Goal: Task Accomplishment & Management: Manage account settings

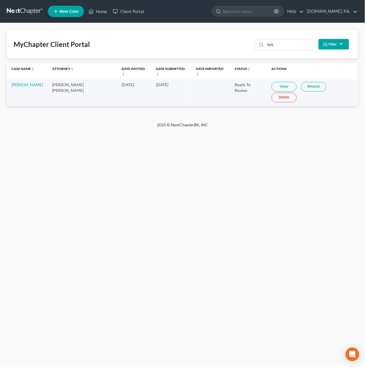
click at [13, 10] on link at bounding box center [25, 11] width 36 height 10
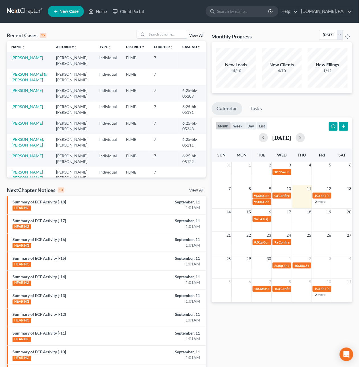
drag, startPoint x: 161, startPoint y: 34, endPoint x: 169, endPoint y: 18, distance: 17.6
click at [161, 34] on input "search" at bounding box center [167, 34] width 40 height 8
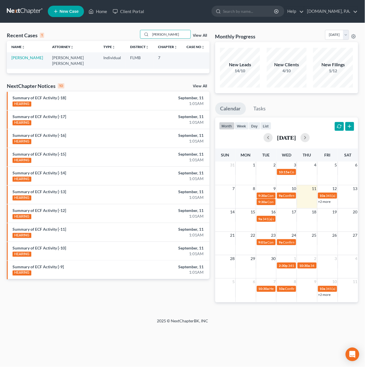
type input "cheney"
click at [20, 58] on link "Cheney, Christopher" at bounding box center [27, 57] width 32 height 5
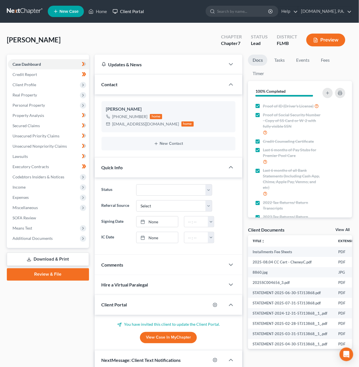
click at [124, 8] on link "Client Portal" at bounding box center [128, 11] width 37 height 10
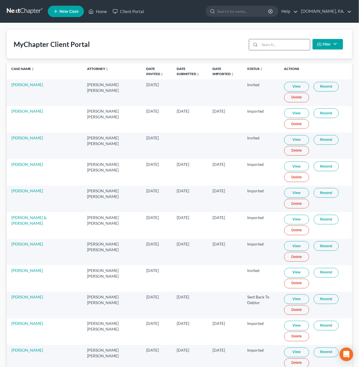
click at [274, 44] on input "search" at bounding box center [285, 44] width 50 height 11
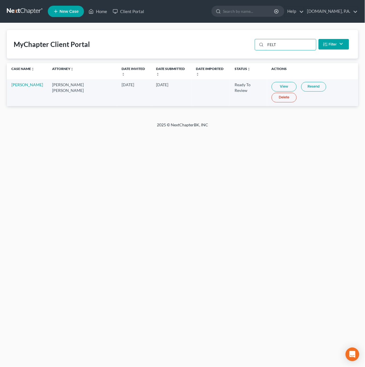
type input "FELT"
click at [272, 83] on link "View" at bounding box center [284, 87] width 25 height 10
drag, startPoint x: 282, startPoint y: 45, endPoint x: 253, endPoint y: 40, distance: 29.2
click at [253, 40] on div "MyChapter Client Portal FELT Filter Status Filter... Invited In Progress Ready …" at bounding box center [182, 44] width 351 height 29
click at [228, 44] on div "MyChapter Client Portal FELT Filter Status Filter... Invited In Progress Ready …" at bounding box center [182, 44] width 351 height 29
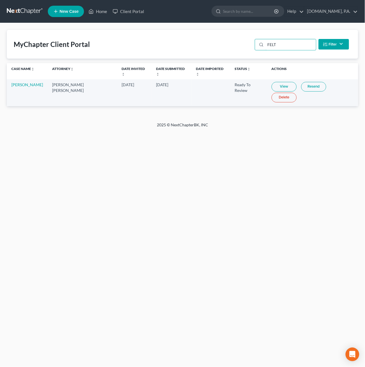
drag, startPoint x: 280, startPoint y: 45, endPoint x: 221, endPoint y: 36, distance: 60.2
click at [221, 36] on div "MyChapter Client Portal FELT Filter Status Filter... Invited In Progress Ready …" at bounding box center [182, 44] width 351 height 29
click at [342, 11] on link "[DOMAIN_NAME], P.A." at bounding box center [331, 11] width 54 height 10
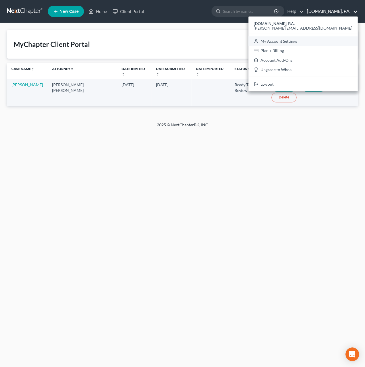
click at [337, 41] on link "My Account Settings" at bounding box center [303, 41] width 109 height 10
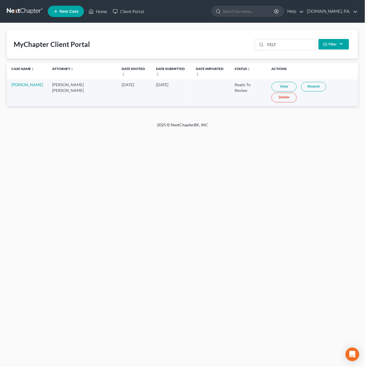
select select "24"
select select "9"
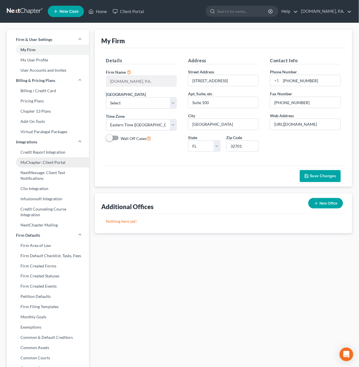
click at [46, 164] on link "MyChapter: Client Portal" at bounding box center [48, 162] width 82 height 10
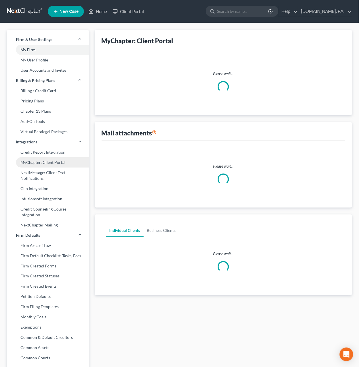
select select
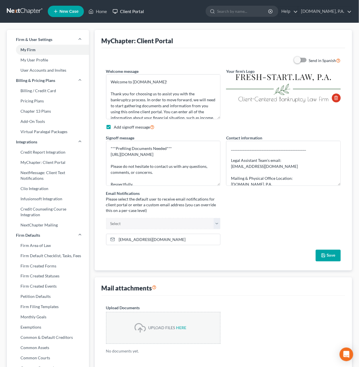
click at [135, 11] on link "Client Portal" at bounding box center [128, 11] width 37 height 10
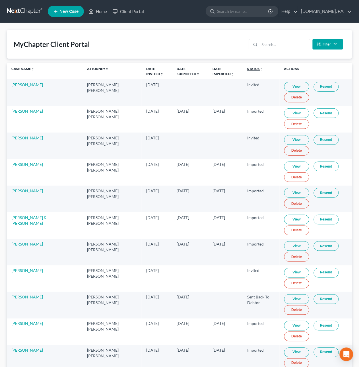
click at [260, 69] on icon "unfold_more" at bounding box center [261, 68] width 3 height 3
click at [261, 69] on icon "expand_less" at bounding box center [262, 68] width 3 height 3
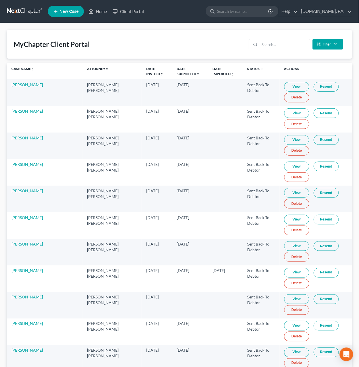
click at [288, 86] on link "View" at bounding box center [296, 87] width 25 height 10
click at [271, 45] on input "search" at bounding box center [285, 44] width 50 height 11
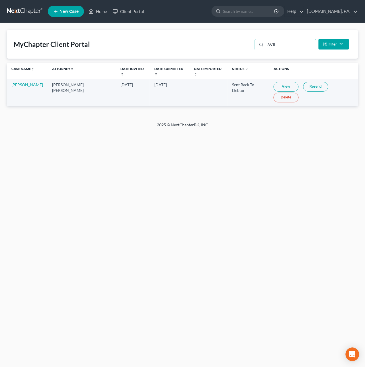
click at [274, 83] on link "View" at bounding box center [286, 87] width 25 height 10
click at [286, 47] on input "AVIL" at bounding box center [291, 44] width 50 height 11
drag, startPoint x: 283, startPoint y: 46, endPoint x: 239, endPoint y: 40, distance: 44.5
click at [239, 40] on div "MyChapter Client Portal AVIL Filter Status Filter... Invited In Progress Ready …" at bounding box center [182, 44] width 351 height 29
type input "A"
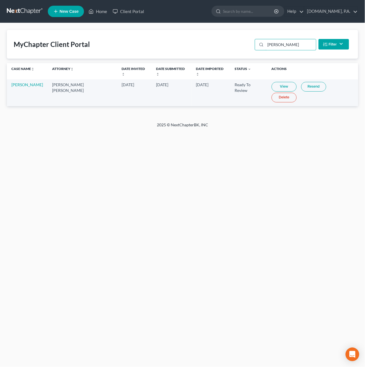
type input "KLUVER"
click at [272, 82] on link "View" at bounding box center [284, 87] width 25 height 10
drag, startPoint x: 293, startPoint y: 47, endPoint x: 235, endPoint y: 36, distance: 58.6
click at [237, 37] on div "MyChapter Client Portal KLUVER Filter Status Filter... Invited In Progress Read…" at bounding box center [182, 44] width 351 height 29
click at [34, 11] on link at bounding box center [25, 11] width 36 height 10
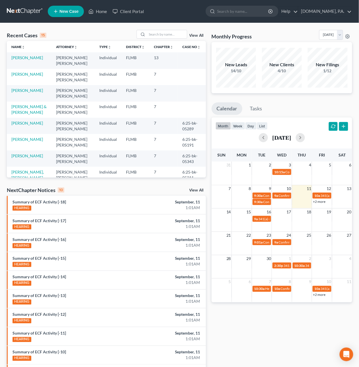
click at [202, 34] on link "View All" at bounding box center [197, 36] width 14 height 4
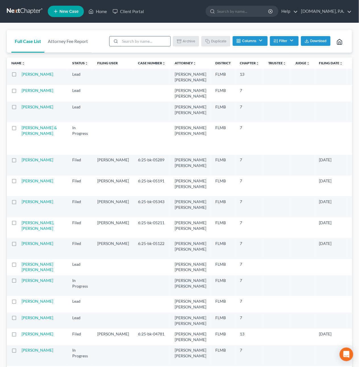
click at [138, 42] on input "search" at bounding box center [145, 41] width 50 height 10
type input "Ch 7"
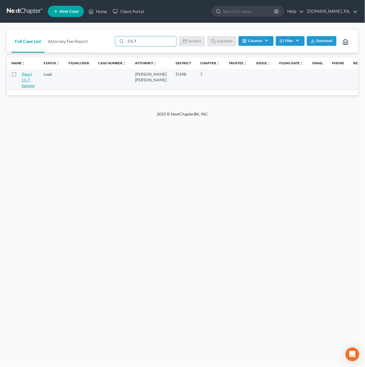
click at [24, 79] on link "(New) Ch 7, Sample" at bounding box center [28, 80] width 13 height 16
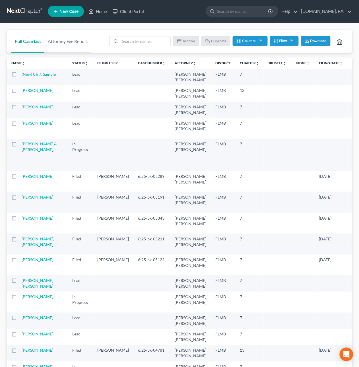
click at [19, 76] on label at bounding box center [19, 76] width 0 height 0
click at [22, 75] on input "checkbox" at bounding box center [24, 73] width 4 height 4
click at [211, 41] on button "Duplicate" at bounding box center [216, 41] width 28 height 10
checkbox input "false"
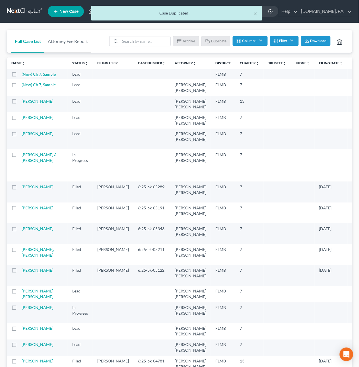
click at [38, 74] on link "(New) Ch 7, Sample" at bounding box center [39, 74] width 34 height 5
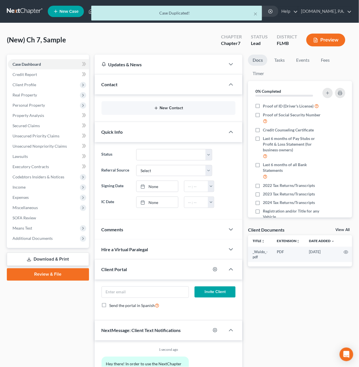
click at [169, 108] on button "New Contact" at bounding box center [168, 108] width 125 height 5
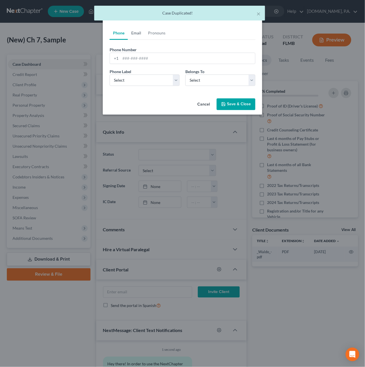
click at [142, 32] on link "Email" at bounding box center [136, 33] width 17 height 14
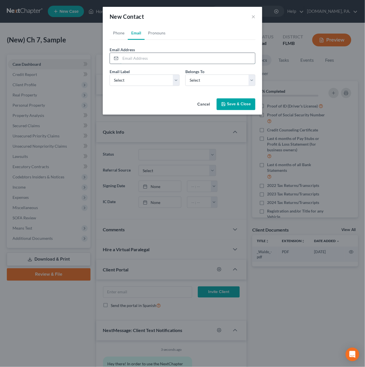
click at [145, 61] on input "email" at bounding box center [187, 58] width 135 height 11
type input "[PERSON_NAME][EMAIL_ADDRESS][DOMAIN_NAME]"
click at [241, 104] on button "Save & Close" at bounding box center [236, 105] width 39 height 12
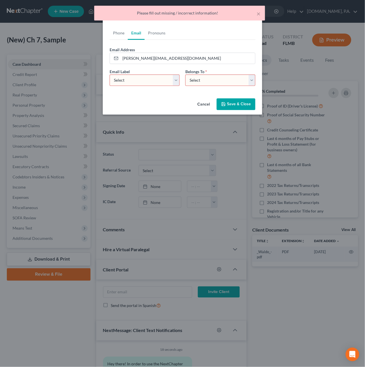
click at [173, 80] on select "Select Home Work Other" at bounding box center [145, 80] width 70 height 11
select select "0"
click at [110, 75] on select "Select Home Work Other" at bounding box center [145, 80] width 70 height 11
click at [201, 79] on select "Select Client Other" at bounding box center [220, 80] width 70 height 11
select select "0"
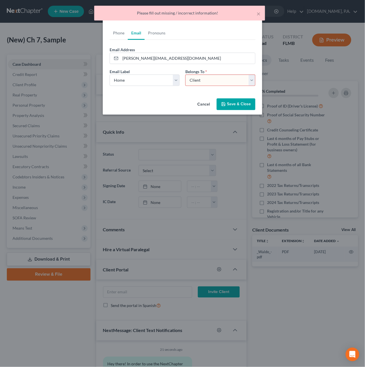
click at [185, 75] on select "Select Client Other" at bounding box center [220, 80] width 70 height 11
click at [229, 102] on button "Save & Close" at bounding box center [236, 105] width 39 height 12
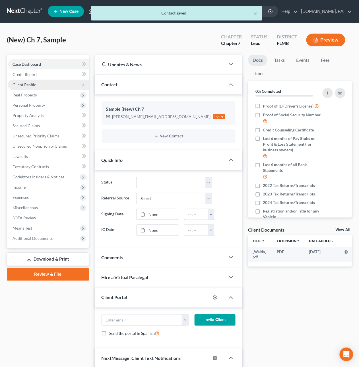
click at [37, 86] on span "Client Profile" at bounding box center [48, 85] width 81 height 10
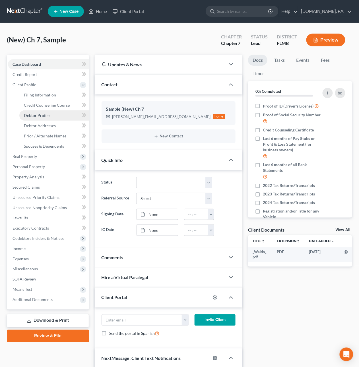
click at [46, 113] on span "Debtor Profile" at bounding box center [37, 115] width 26 height 5
select select "0"
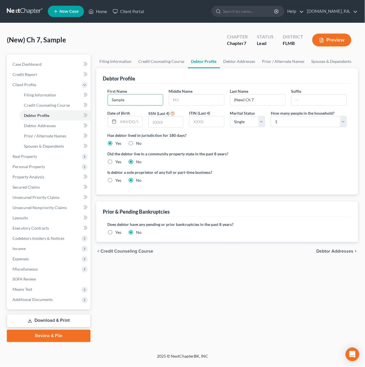
drag, startPoint x: 128, startPoint y: 102, endPoint x: 87, endPoint y: 96, distance: 42.0
click at [87, 96] on div "Petition Navigation Case Dashboard Payments Invoices Payments Payments Credit R…" at bounding box center [182, 199] width 357 height 288
type input "Do Not"
type input "Use"
click at [30, 73] on span "Credit Report" at bounding box center [25, 74] width 24 height 5
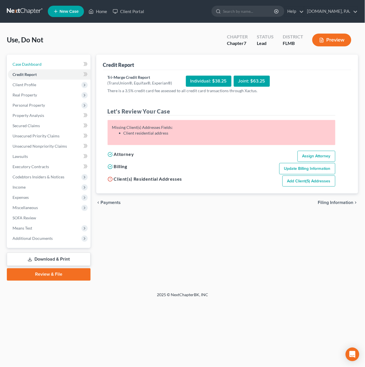
click at [29, 62] on span "Case Dashboard" at bounding box center [27, 64] width 29 height 5
select select "4"
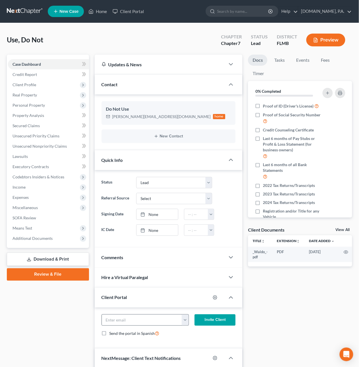
click at [184, 322] on button "button" at bounding box center [185, 320] width 7 height 11
click at [197, 335] on link "[PERSON_NAME][EMAIL_ADDRESS][DOMAIN_NAME]" at bounding box center [236, 333] width 109 height 10
type input "[PERSON_NAME][EMAIL_ADDRESS][DOMAIN_NAME]"
click at [207, 321] on button "Invite Client" at bounding box center [215, 320] width 41 height 11
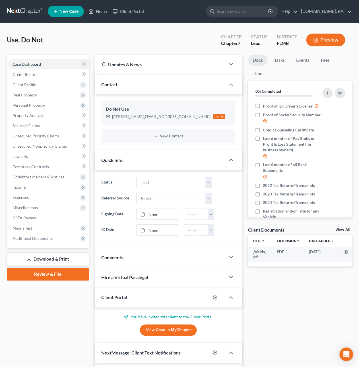
click at [30, 12] on link at bounding box center [25, 11] width 36 height 10
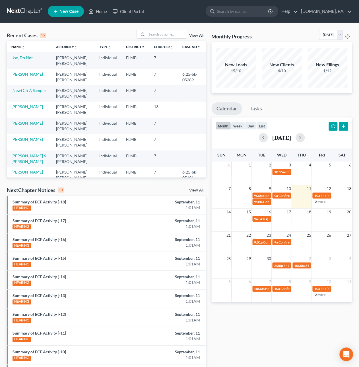
click at [24, 125] on link "[PERSON_NAME]" at bounding box center [27, 123] width 32 height 5
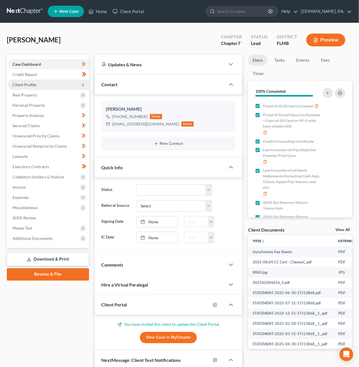
click at [28, 84] on span "Client Profile" at bounding box center [25, 84] width 24 height 5
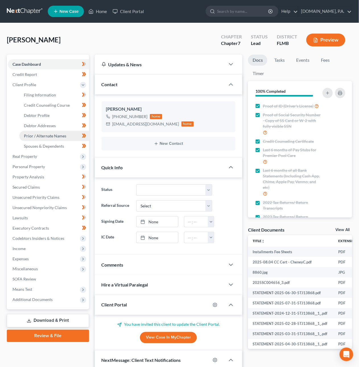
click at [49, 134] on span "Prior / Alternate Names" at bounding box center [45, 136] width 42 height 5
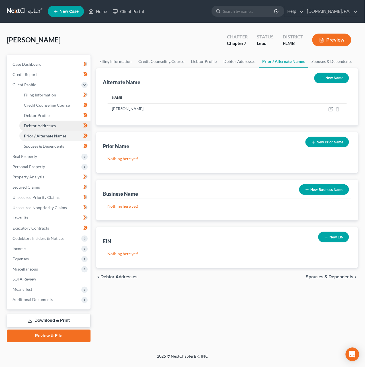
click at [47, 124] on span "Debtor Addresses" at bounding box center [40, 125] width 32 height 5
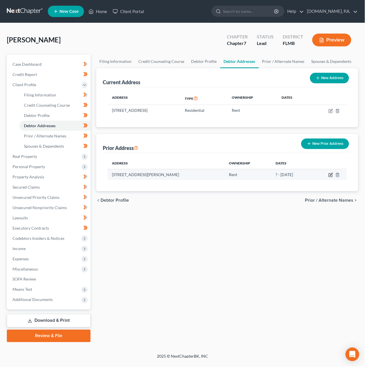
click at [332, 175] on icon "button" at bounding box center [331, 174] width 3 height 3
select select "9"
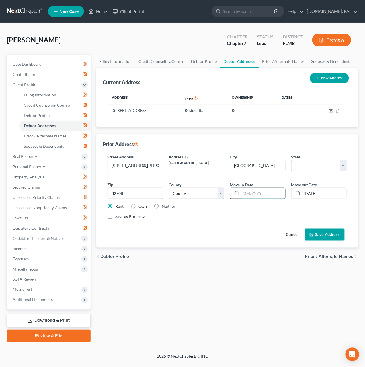
click at [243, 188] on input "text" at bounding box center [263, 193] width 44 height 11
type input "09/30/1999"
click at [334, 229] on button "Save Address" at bounding box center [325, 235] width 40 height 12
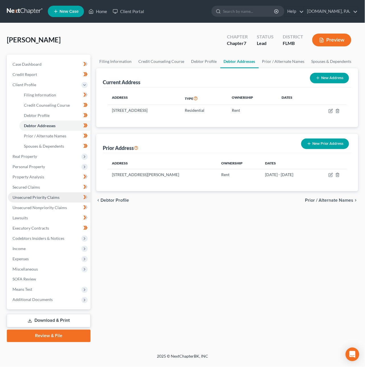
click at [31, 192] on link "Unsecured Priority Claims" at bounding box center [49, 197] width 83 height 10
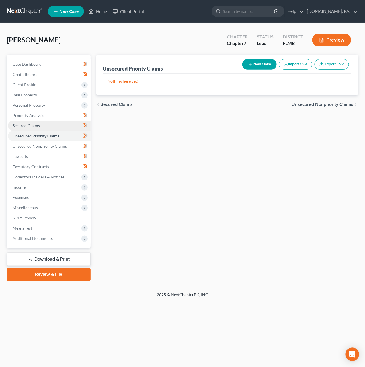
click at [28, 125] on span "Secured Claims" at bounding box center [26, 125] width 27 height 5
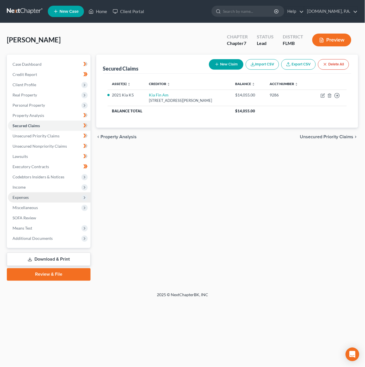
click at [22, 196] on span "Expenses" at bounding box center [21, 197] width 16 height 5
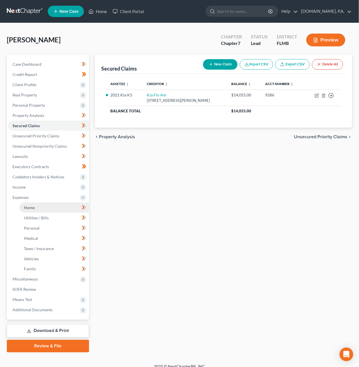
click at [30, 208] on span "Home" at bounding box center [29, 207] width 11 height 5
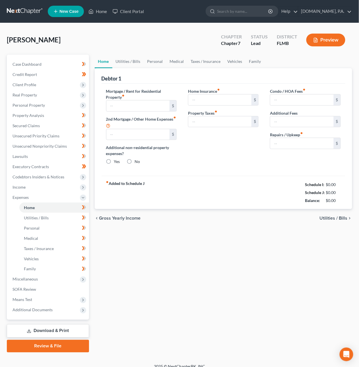
type input "500.00"
radio input "true"
click at [333, 219] on span "Utilities / Bills" at bounding box center [334, 218] width 28 height 5
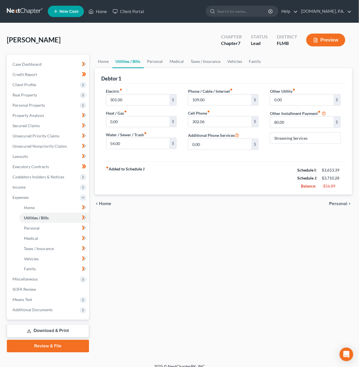
click at [336, 203] on span "Personal" at bounding box center [339, 204] width 18 height 5
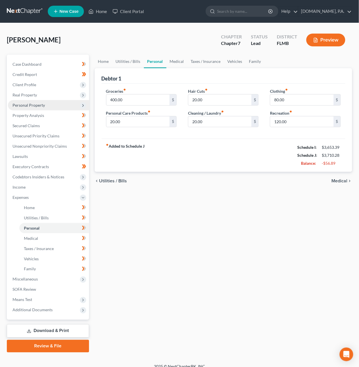
click at [28, 105] on span "Personal Property" at bounding box center [29, 105] width 32 height 5
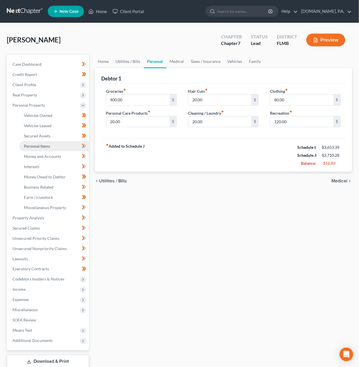
click at [46, 146] on span "Personal Items" at bounding box center [37, 146] width 26 height 5
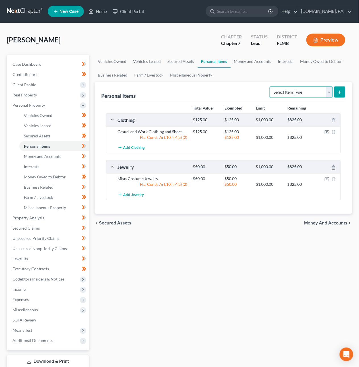
click at [322, 90] on select "Select Item Type Clothing Collectibles Of Value Electronics Firearms Household …" at bounding box center [301, 92] width 63 height 11
select select "sports_and_hobby_equipment"
click at [270, 87] on select "Select Item Type Clothing Collectibles Of Value Electronics Firearms Household …" at bounding box center [301, 92] width 63 height 11
click at [344, 92] on button "submit" at bounding box center [340, 92] width 11 height 11
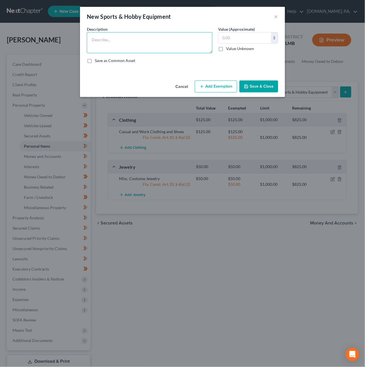
click at [129, 45] on textarea at bounding box center [150, 42] width 126 height 21
type textarea "Misc Sports & Hobby Equipment"
drag, startPoint x: 229, startPoint y: 38, endPoint x: 218, endPoint y: 38, distance: 11.1
click at [218, 38] on div "300 $" at bounding box center [248, 37] width 60 height 11
type input "275"
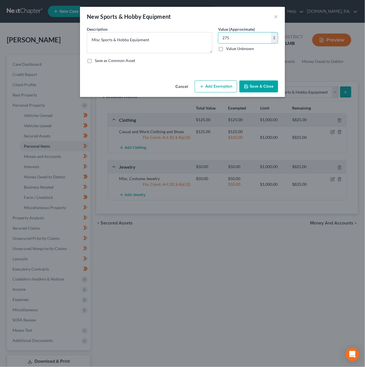
click at [219, 87] on button "Add Exemption" at bounding box center [216, 87] width 42 height 12
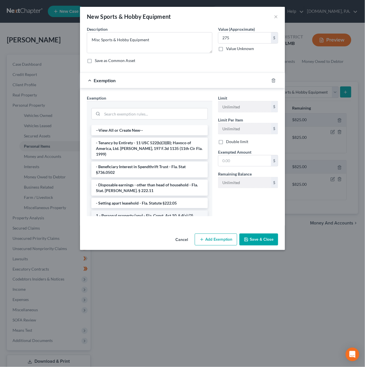
click at [134, 211] on li "1 - Personal property (any) - Fla. Const. Art.10, § 4(a) (2)" at bounding box center [149, 216] width 116 height 10
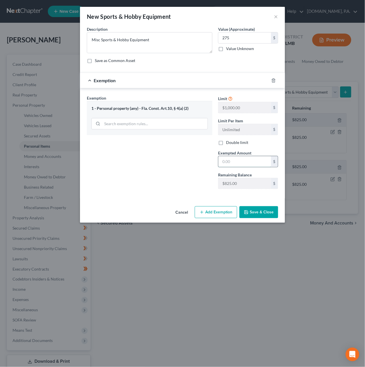
click at [235, 163] on input "text" at bounding box center [244, 161] width 53 height 11
type input "275"
click at [256, 212] on button "Save & Close" at bounding box center [258, 212] width 39 height 12
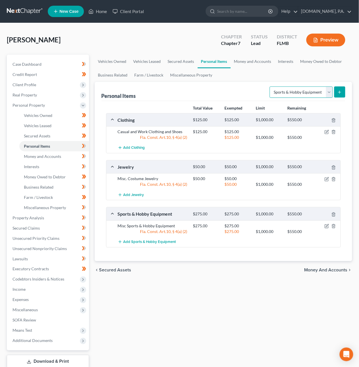
click at [325, 93] on select "Select Item Type Clothing Collectibles Of Value Electronics Firearms Household …" at bounding box center [301, 92] width 63 height 11
select select "household_goods"
click at [270, 87] on select "Select Item Type Clothing Collectibles Of Value Electronics Firearms Household …" at bounding box center [301, 92] width 63 height 11
click at [341, 87] on button "submit" at bounding box center [340, 92] width 11 height 11
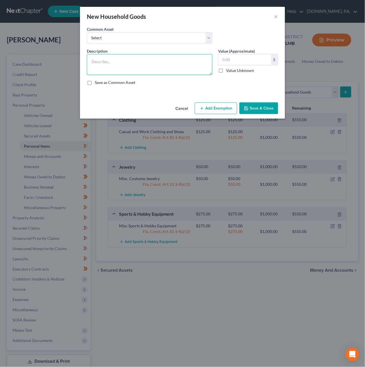
click at [173, 62] on textarea at bounding box center [150, 64] width 126 height 21
type textarea "1 Couch, 1 End Table, 2 Lamps, 1 Desk, 2 Beds, 2 Dressers, 2 Nightstands, 1 TV …"
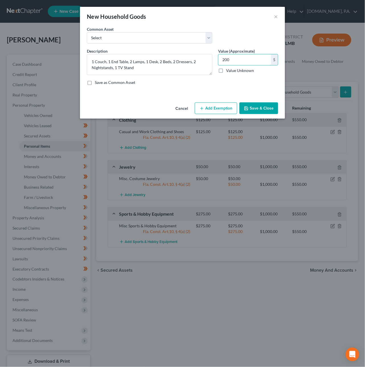
type input "200"
click at [213, 108] on button "Add Exemption" at bounding box center [216, 108] width 42 height 12
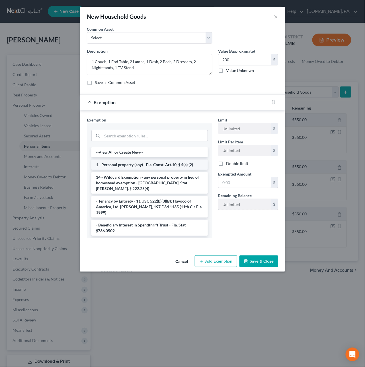
click at [128, 161] on li "1 - Personal property (any) - Fla. Const. Art.10, § 4(a) (2)" at bounding box center [149, 165] width 116 height 10
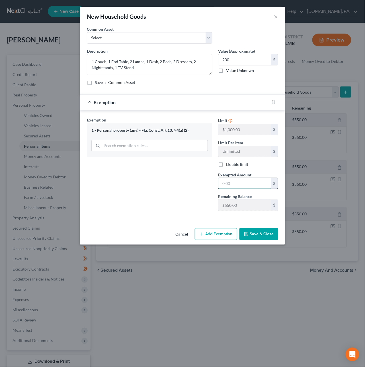
click at [230, 188] on input "text" at bounding box center [244, 183] width 53 height 11
type input "200"
click at [252, 237] on button "Save & Close" at bounding box center [258, 234] width 39 height 12
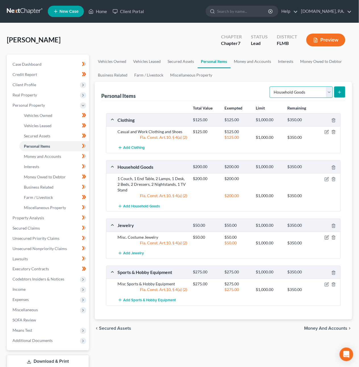
click at [280, 94] on select "Select Item Type Clothing Collectibles Of Value Electronics Firearms Household …" at bounding box center [301, 92] width 63 height 11
select select "electronics"
click at [270, 87] on select "Select Item Type Clothing Collectibles Of Value Electronics Firearms Household …" at bounding box center [301, 92] width 63 height 11
click at [337, 93] on button "submit" at bounding box center [340, 92] width 11 height 11
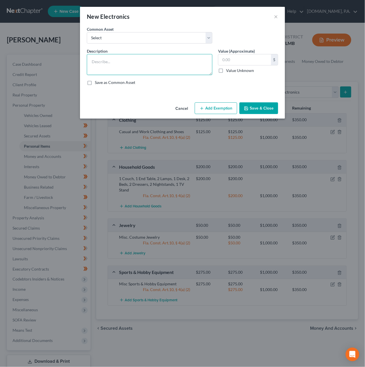
click at [166, 67] on textarea at bounding box center [150, 64] width 126 height 21
type textarea "2 TVs, 1 Speaker, 1 Gaming Console, 1 Cell Phone"
type input "200"
click at [206, 105] on button "Add Exemption" at bounding box center [216, 108] width 42 height 12
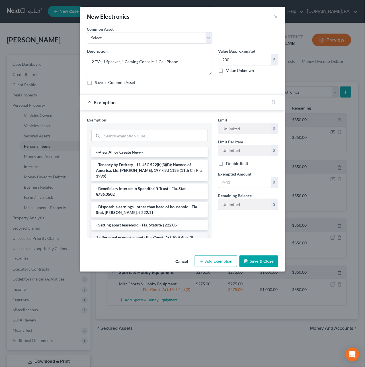
click at [111, 233] on li "1 - Personal property (any) - Fla. Const. Art.10, § 4(a) (2)" at bounding box center [149, 238] width 116 height 10
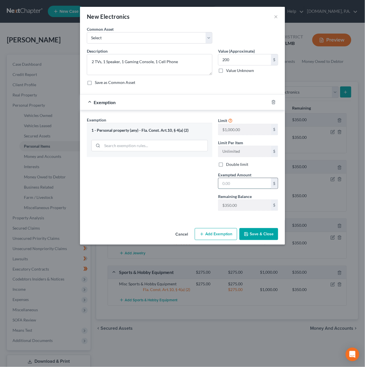
click at [233, 184] on input "text" at bounding box center [244, 183] width 53 height 11
type input "200"
click at [263, 238] on button "Save & Close" at bounding box center [258, 234] width 39 height 12
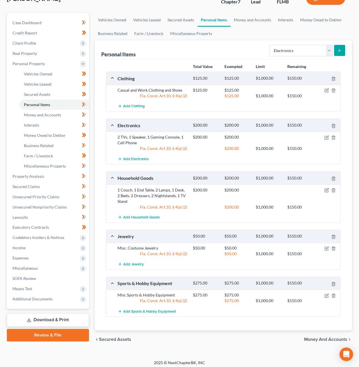
scroll to position [46, 0]
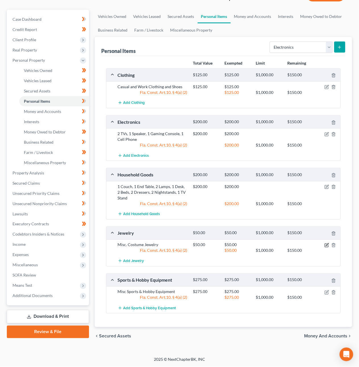
click at [327, 246] on icon "button" at bounding box center [327, 245] width 5 height 5
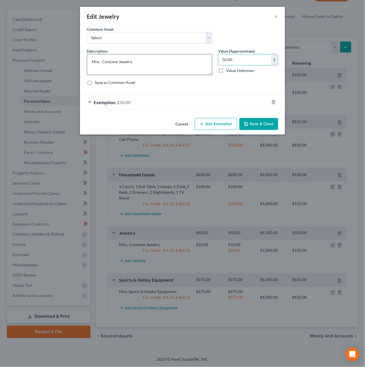
drag, startPoint x: 242, startPoint y: 57, endPoint x: 175, endPoint y: 57, distance: 67.2
click at [181, 56] on div "Description * Misc. Costume Jewelry Value (Approximate) 50.00 $ Value Unknown B…" at bounding box center [182, 69] width 197 height 42
click at [225, 80] on div "Save as Common Asset" at bounding box center [182, 83] width 191 height 6
click at [227, 60] on input "50.00" at bounding box center [244, 59] width 53 height 11
type input "10"
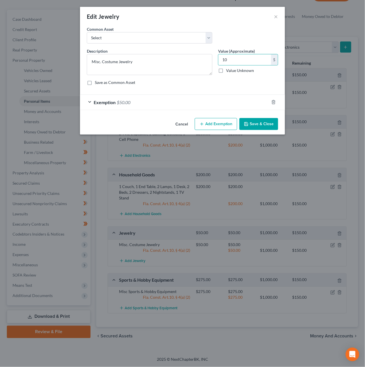
click at [226, 105] on div "Exemption $50.00" at bounding box center [174, 102] width 189 height 15
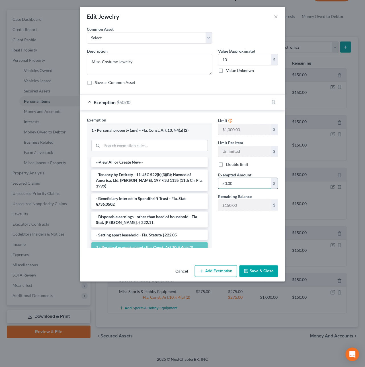
click at [235, 184] on input "50.00" at bounding box center [244, 183] width 53 height 11
type input "10"
click at [225, 224] on div "Limit $1,000.00 $ Limit Per Item Unlimited $ Double limit Exempted Amount * 10 …" at bounding box center [248, 185] width 66 height 136
click at [253, 269] on button "Save & Close" at bounding box center [258, 272] width 39 height 12
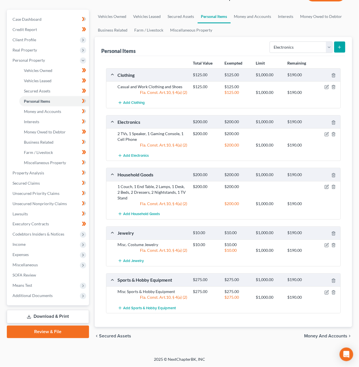
click at [339, 46] on icon "submit" at bounding box center [340, 47] width 5 height 5
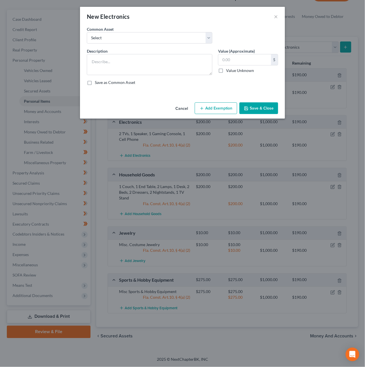
drag, startPoint x: 186, startPoint y: 108, endPoint x: 319, endPoint y: 76, distance: 137.1
click at [186, 108] on button "Cancel" at bounding box center [182, 108] width 22 height 11
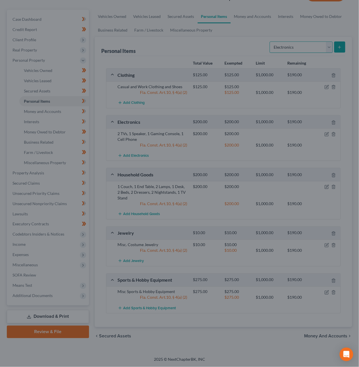
click at [324, 46] on select "Select Item Type Clothing Collectibles Of Value Electronics Firearms Household …" at bounding box center [301, 47] width 63 height 11
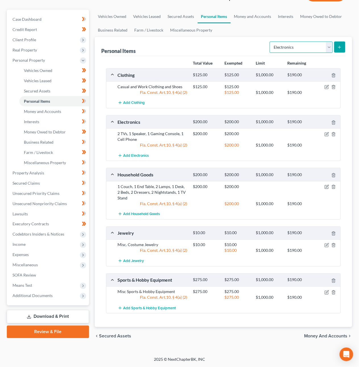
select select "pets"
click at [270, 42] on select "Select Item Type Clothing Collectibles Of Value Electronics Firearms Household …" at bounding box center [301, 47] width 63 height 11
click at [338, 45] on icon "submit" at bounding box center [340, 47] width 5 height 5
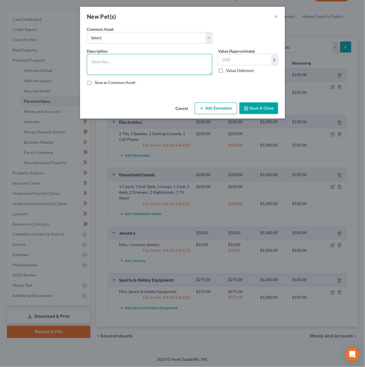
click at [130, 70] on textarea at bounding box center [150, 64] width 126 height 21
type textarea "2 Dogs, 1 Cat"
type input "3"
click at [205, 108] on button "Add Exemption" at bounding box center [216, 108] width 42 height 12
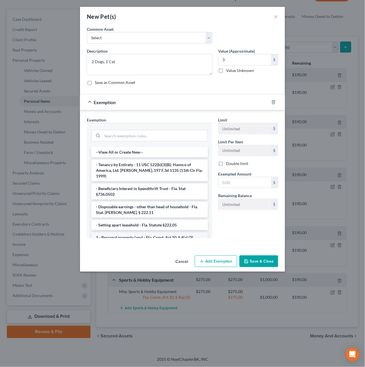
click at [125, 233] on li "1 - Personal property (any) - Fla. Const. Art.10, § 4(a) (2)" at bounding box center [149, 238] width 116 height 10
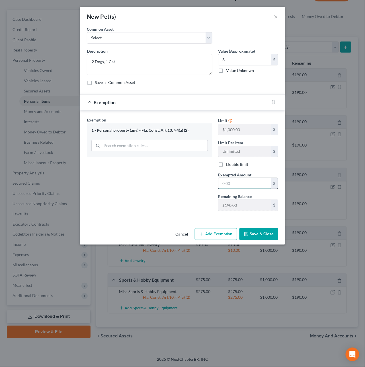
click at [223, 183] on input "text" at bounding box center [244, 183] width 53 height 11
type input "3"
click at [181, 195] on div "Exemption Set must be selected for CA. Exemption * 1 - Personal property (any) …" at bounding box center [149, 166] width 131 height 99
click at [261, 239] on button "Save & Close" at bounding box center [258, 234] width 39 height 12
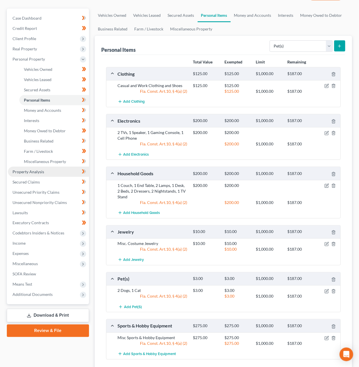
click at [32, 170] on span "Property Analysis" at bounding box center [29, 171] width 32 height 5
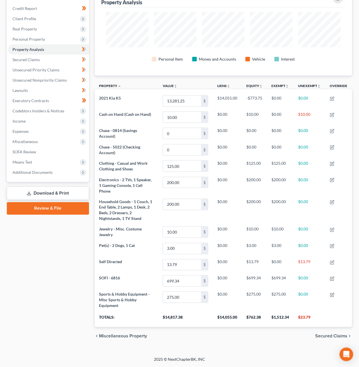
click at [48, 188] on link "Download & Print" at bounding box center [48, 193] width 82 height 13
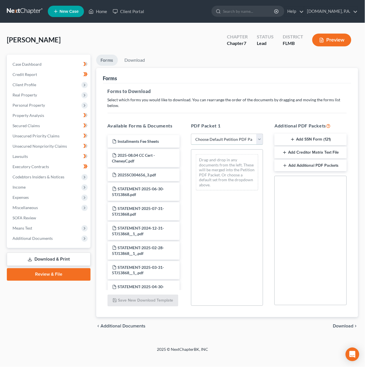
click at [199, 134] on select "Choose Default Petition PDF Packet Complete Bankruptcy Petition (all forms and …" at bounding box center [227, 139] width 72 height 11
select select "0"
click at [191, 134] on select "Choose Default Petition PDF Packet Complete Bankruptcy Petition (all forms and …" at bounding box center [227, 139] width 72 height 11
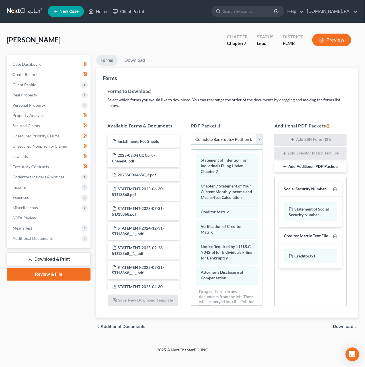
scroll to position [245, 0]
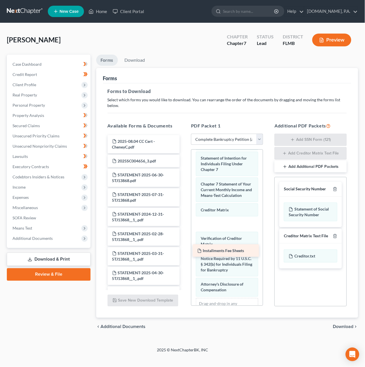
drag, startPoint x: 159, startPoint y: 136, endPoint x: 245, endPoint y: 252, distance: 143.6
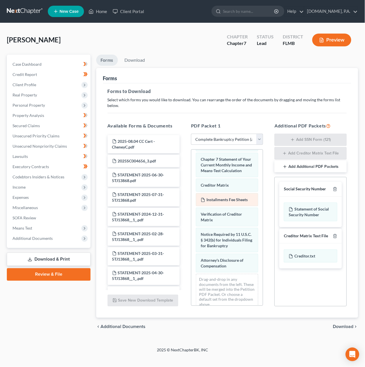
scroll to position [272, 0]
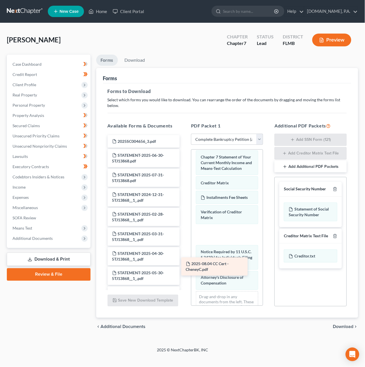
drag, startPoint x: 156, startPoint y: 139, endPoint x: 228, endPoint y: 267, distance: 146.6
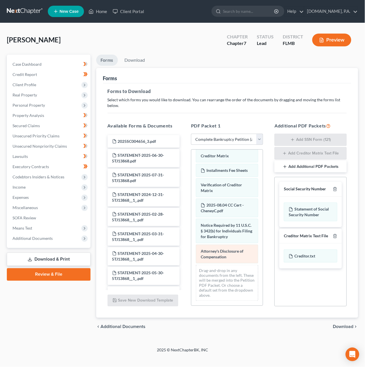
scroll to position [343, 0]
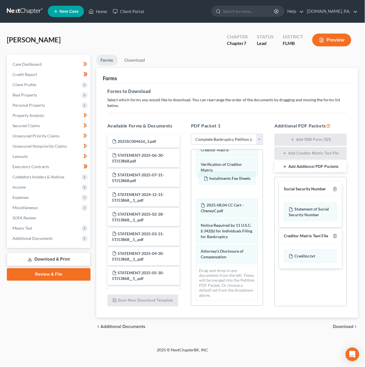
drag, startPoint x: 222, startPoint y: 155, endPoint x: 223, endPoint y: 180, distance: 24.8
click at [225, 181] on div "Installments Fee Sheets Voluntary Petition for Individuals Filing for Bankruptc…" at bounding box center [226, 75] width 71 height 461
click at [335, 187] on icon "button" at bounding box center [335, 189] width 5 height 5
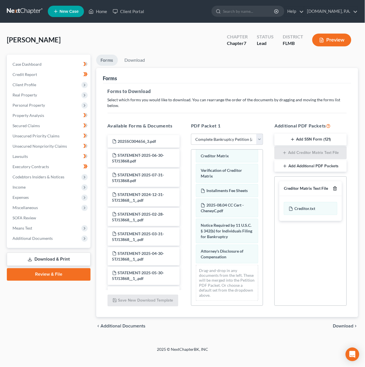
click at [335, 189] on line "button" at bounding box center [335, 189] width 0 height 1
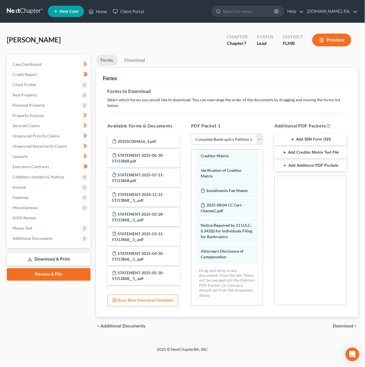
click at [338, 324] on span "Download" at bounding box center [343, 326] width 20 height 5
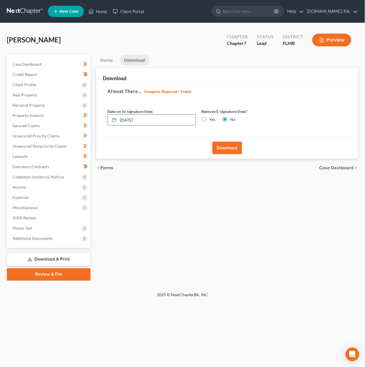
click at [131, 120] on input "09/11/2025" at bounding box center [156, 120] width 77 height 11
type input "09/18/2025"
click at [223, 147] on button "Download" at bounding box center [227, 148] width 30 height 13
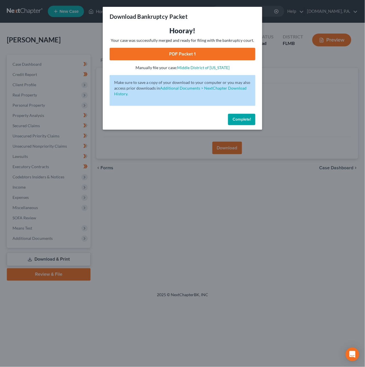
click at [180, 54] on link "PDF Packet 1" at bounding box center [183, 54] width 146 height 13
click at [240, 120] on span "Complete!" at bounding box center [242, 119] width 18 height 5
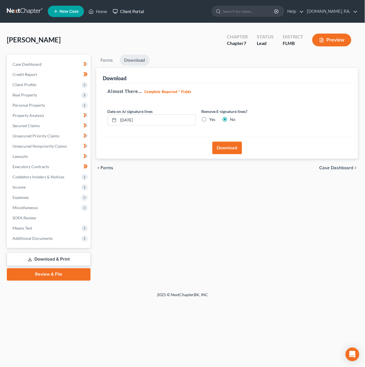
click at [136, 12] on link "Client Portal" at bounding box center [128, 11] width 37 height 10
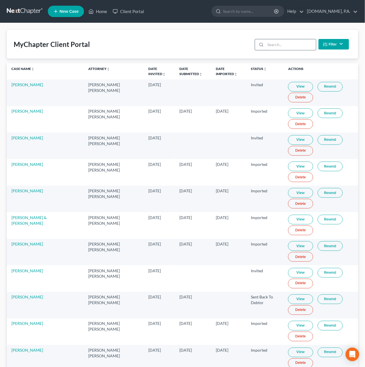
click at [276, 45] on input "search" at bounding box center [291, 44] width 50 height 11
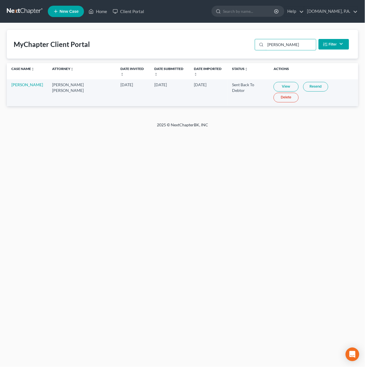
type input "chen"
click at [277, 85] on link "View" at bounding box center [286, 87] width 25 height 10
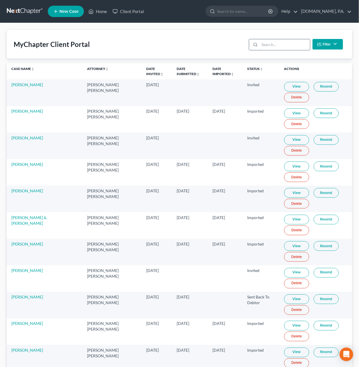
click at [281, 46] on input "search" at bounding box center [285, 44] width 50 height 11
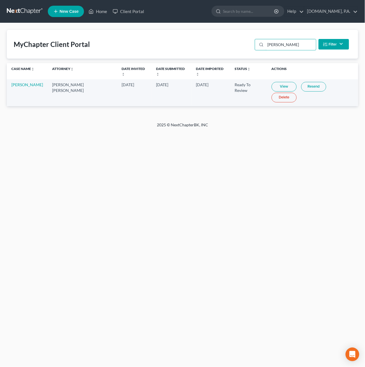
type input "[PERSON_NAME]"
click at [278, 82] on link "View" at bounding box center [284, 87] width 25 height 10
click at [354, 13] on link "[DOMAIN_NAME], P.A." at bounding box center [331, 11] width 54 height 10
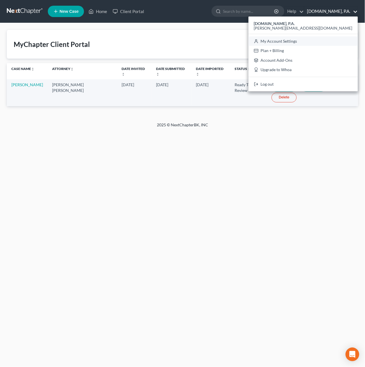
click at [324, 40] on link "My Account Settings" at bounding box center [303, 41] width 109 height 10
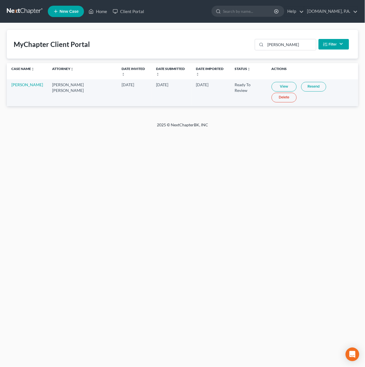
select select "24"
select select "9"
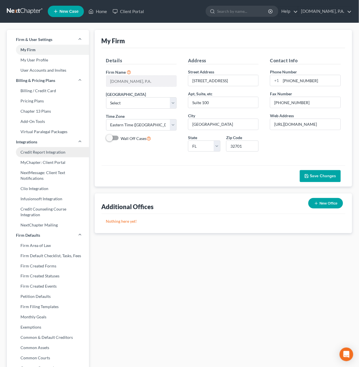
click at [26, 152] on link "Credit Report Integration" at bounding box center [48, 152] width 82 height 10
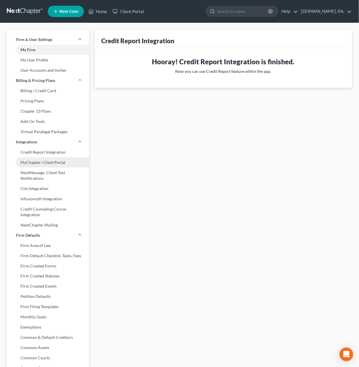
click at [26, 163] on link "MyChapter: Client Portal" at bounding box center [48, 162] width 82 height 10
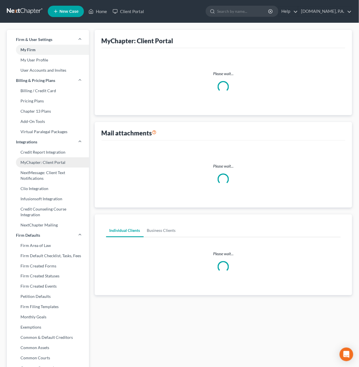
select select
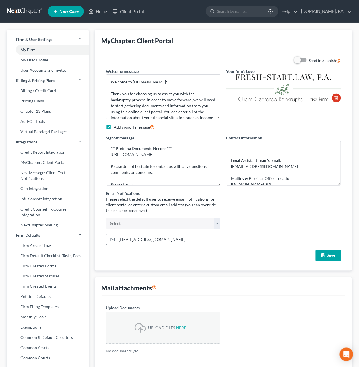
click at [110, 239] on icon at bounding box center [112, 239] width 5 height 5
click at [319, 256] on button "Save" at bounding box center [328, 256] width 25 height 12
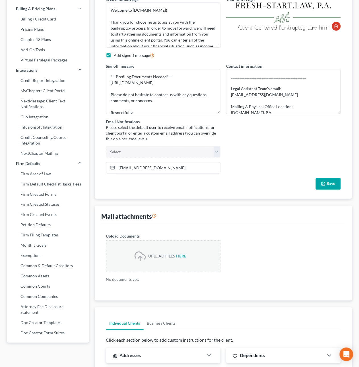
scroll to position [73, 0]
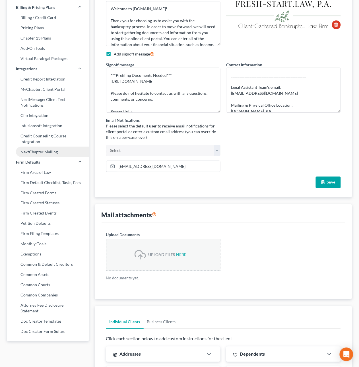
click at [35, 151] on link "NextChapter Mailing" at bounding box center [48, 152] width 82 height 10
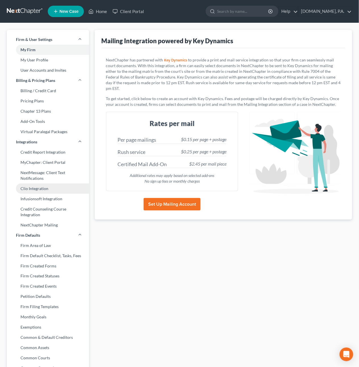
click at [28, 188] on link "Clio Integration" at bounding box center [48, 189] width 82 height 10
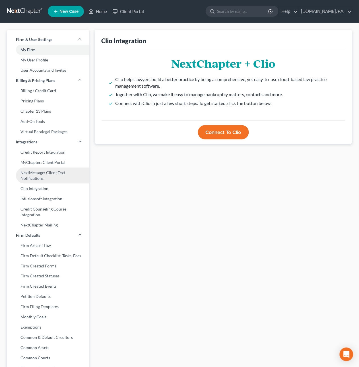
click at [55, 170] on link "NextMessage: Client Text Notifications" at bounding box center [48, 176] width 82 height 16
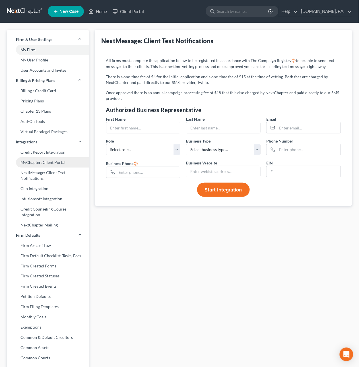
click at [51, 163] on link "MyChapter: Client Portal" at bounding box center [48, 162] width 82 height 10
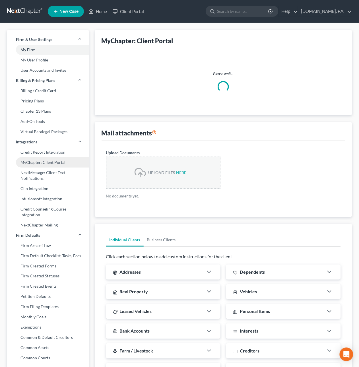
select select
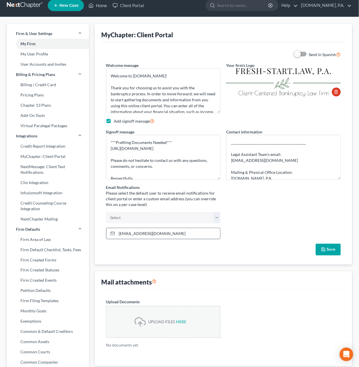
scroll to position [6, 0]
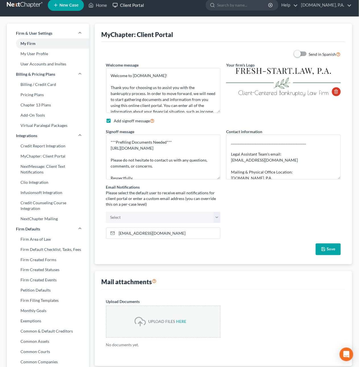
click at [124, 5] on link "Client Portal" at bounding box center [128, 5] width 37 height 10
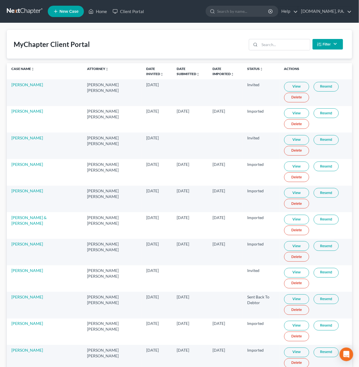
click at [297, 302] on link "View" at bounding box center [296, 300] width 25 height 10
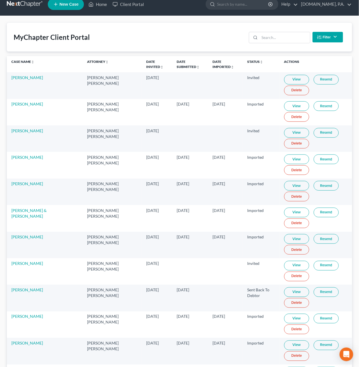
scroll to position [7, 0]
click at [284, 294] on link "View" at bounding box center [296, 292] width 25 height 10
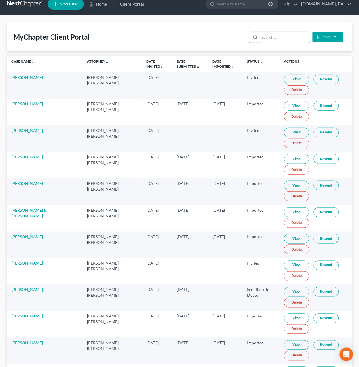
click at [264, 37] on input "search" at bounding box center [285, 37] width 50 height 11
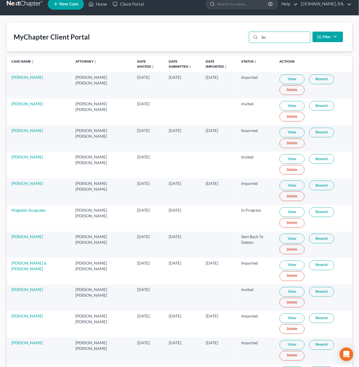
type input "S"
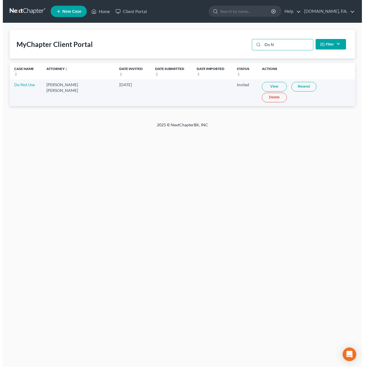
scroll to position [0, 0]
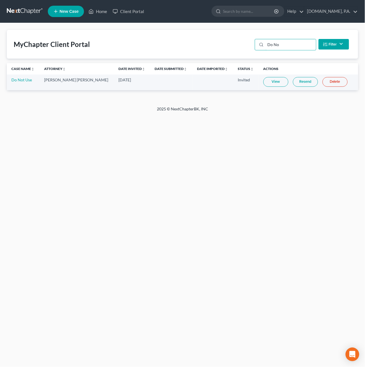
type input "Do No"
click at [273, 79] on link "View" at bounding box center [275, 82] width 25 height 10
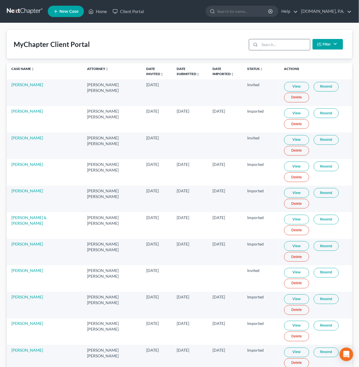
click at [267, 42] on input "search" at bounding box center [285, 44] width 50 height 11
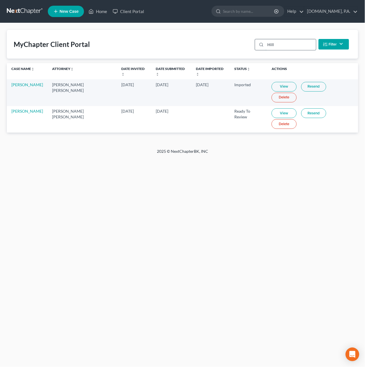
type input "Hilly"
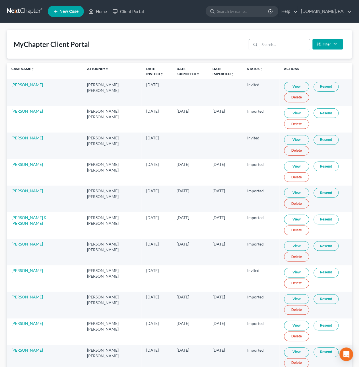
click at [275, 44] on input "search" at bounding box center [285, 44] width 50 height 11
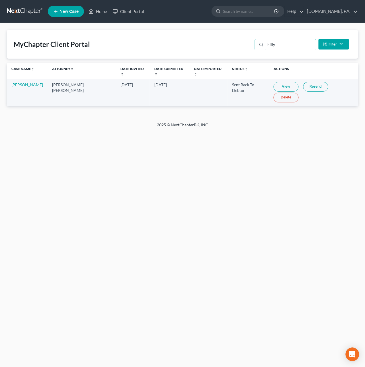
type input "hilly"
click at [279, 82] on link "View" at bounding box center [286, 87] width 25 height 10
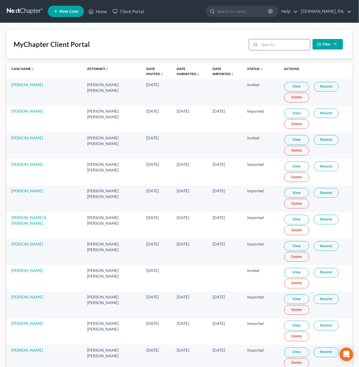
click at [267, 45] on input "search" at bounding box center [285, 44] width 50 height 11
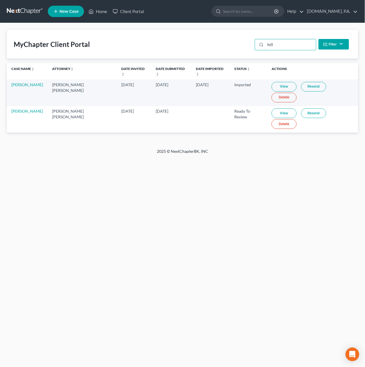
type input "hill"
click at [22, 109] on link "[PERSON_NAME]" at bounding box center [27, 111] width 32 height 5
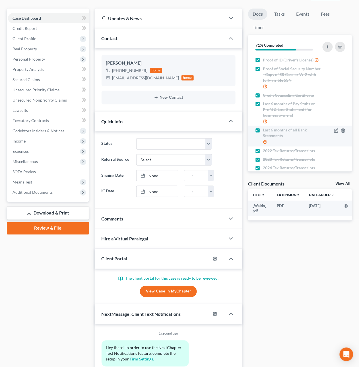
scroll to position [50, 0]
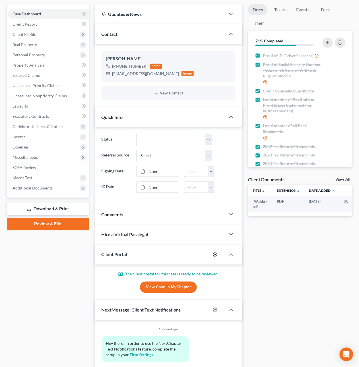
click at [214, 257] on icon "button" at bounding box center [215, 255] width 4 height 4
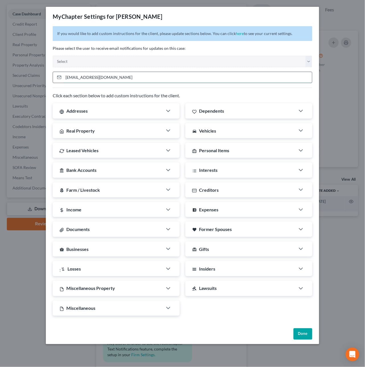
click at [122, 78] on input "tanline4u@yahoo.com" at bounding box center [187, 77] width 249 height 11
drag, startPoint x: 122, startPoint y: 78, endPoint x: -80, endPoint y: 65, distance: 202.3
click at [0, 65] on html "Home New Case Client Portal Fresh-Start.Law, P.A. dirk@fresh-start.law My Accou…" at bounding box center [182, 173] width 365 height 446
type input "documents@fresh-start.law"
click at [304, 337] on button "Done" at bounding box center [303, 334] width 19 height 11
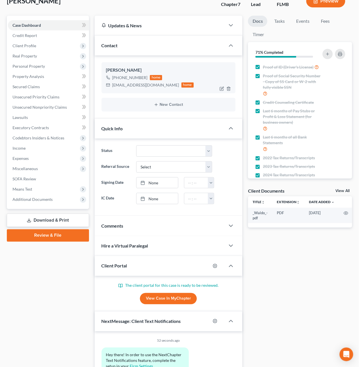
scroll to position [0, 0]
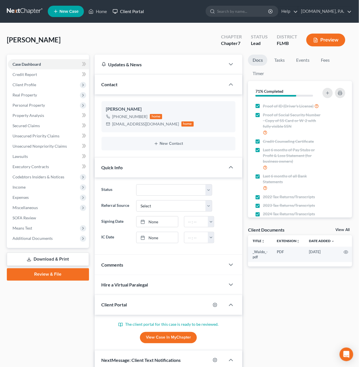
click at [138, 12] on link "Client Portal" at bounding box center [128, 11] width 37 height 10
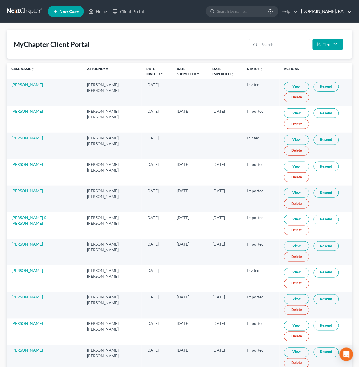
click at [348, 10] on link "[DOMAIN_NAME], P.A." at bounding box center [326, 11] width 54 height 10
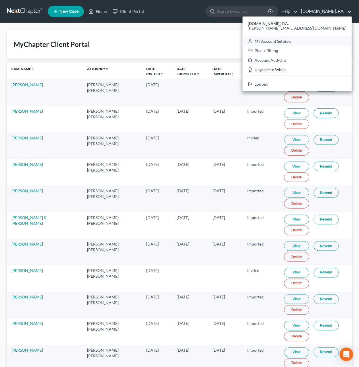
click at [339, 42] on link "My Account Settings" at bounding box center [297, 41] width 109 height 10
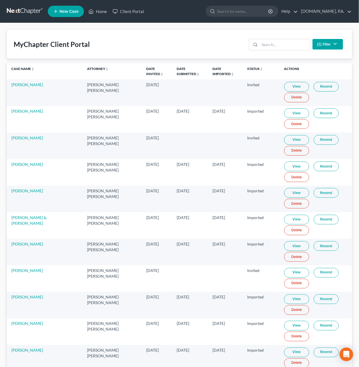
select select "24"
select select "9"
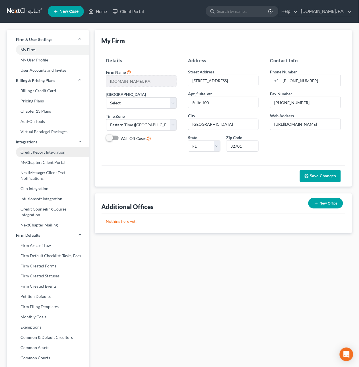
click at [40, 153] on link "Credit Report Integration" at bounding box center [48, 152] width 82 height 10
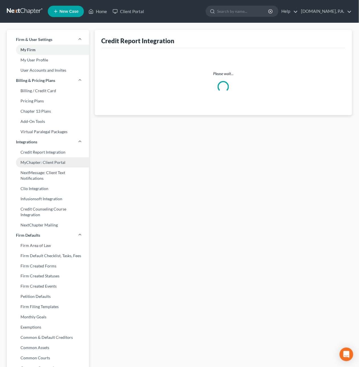
click at [43, 160] on link "MyChapter: Client Portal" at bounding box center [48, 162] width 82 height 10
select select
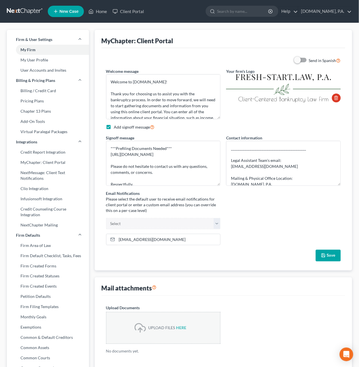
click at [22, 13] on link at bounding box center [25, 11] width 36 height 10
